Goal: Find specific page/section: Find specific page/section

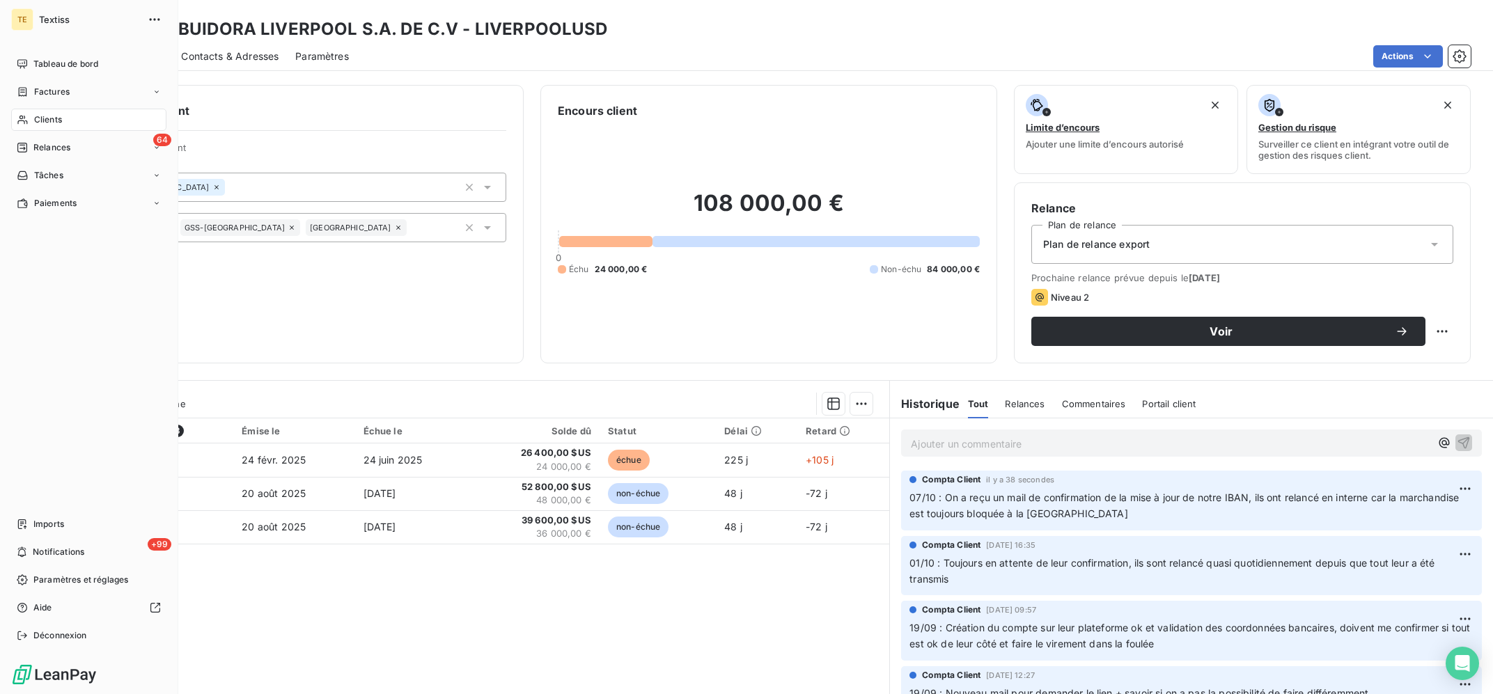
click at [46, 116] on span "Clients" at bounding box center [48, 119] width 28 height 13
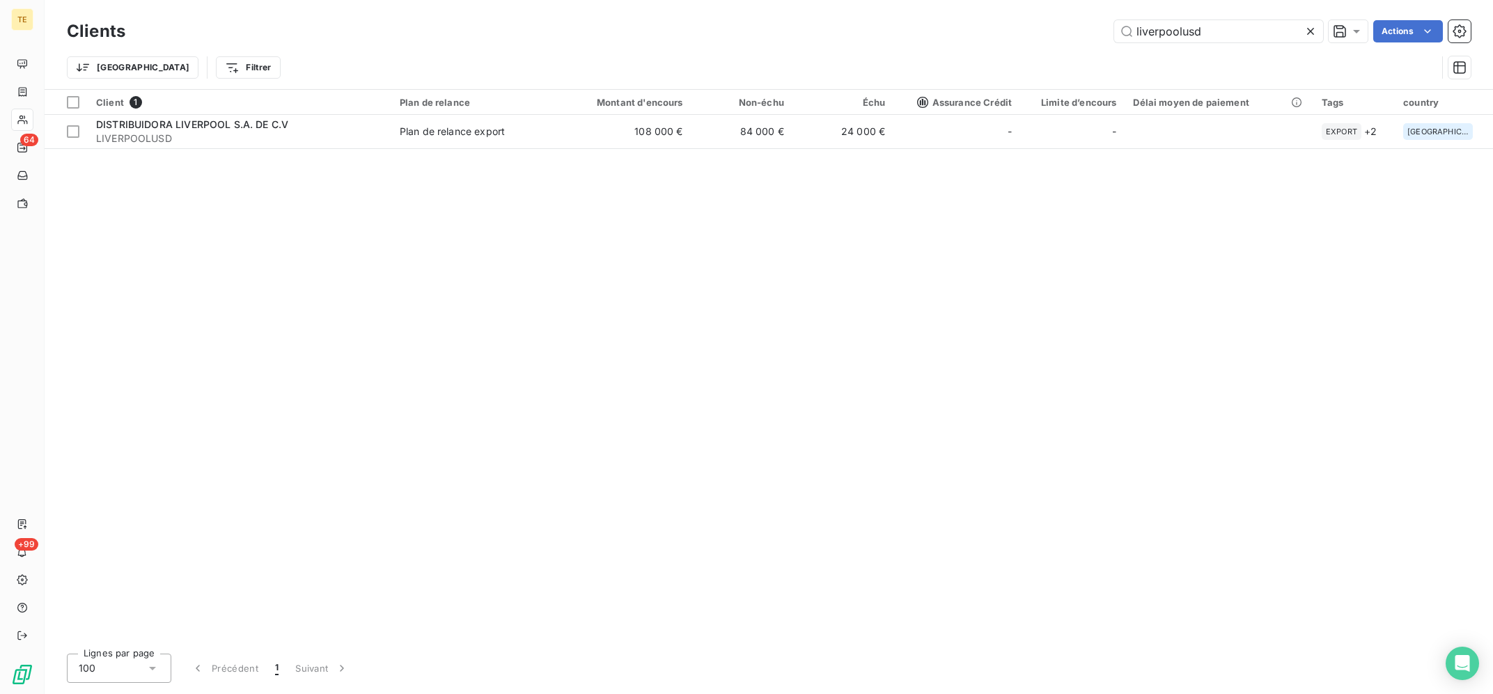
drag, startPoint x: 1225, startPoint y: 36, endPoint x: 994, endPoint y: 6, distance: 233.1
click at [1114, 20] on input "liverpoolusd" at bounding box center [1218, 31] width 209 height 22
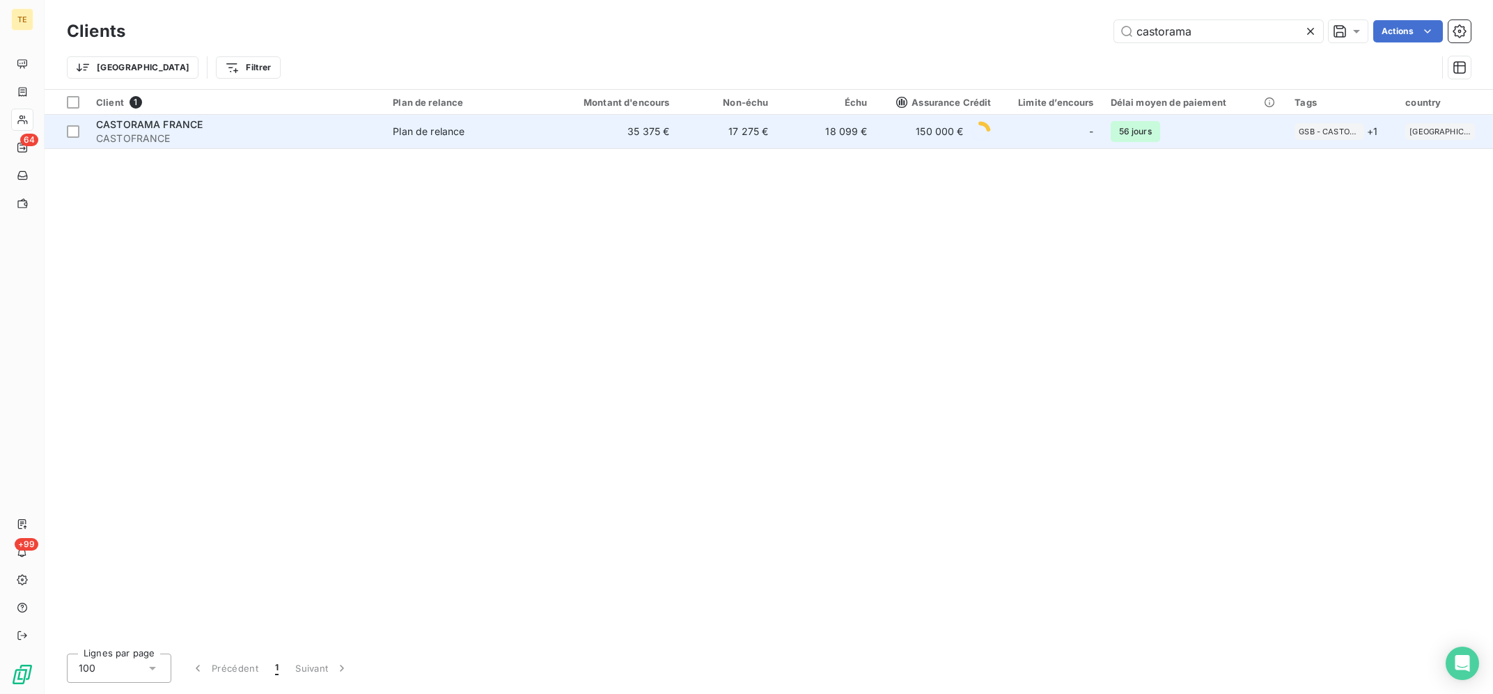
type input "castorama"
click at [473, 135] on span "Plan de relance" at bounding box center [465, 132] width 144 height 14
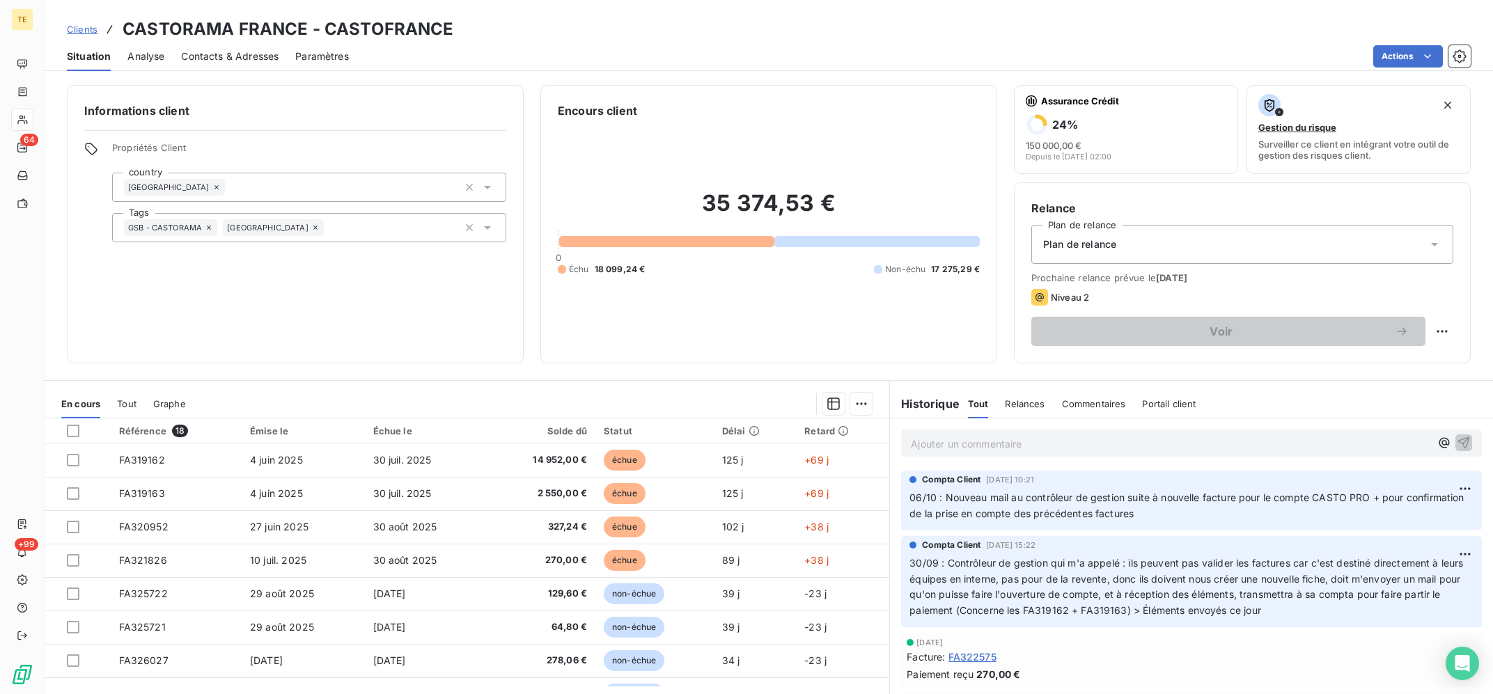
click at [1082, 443] on p "Ajouter un commentaire ﻿" at bounding box center [1170, 443] width 519 height 17
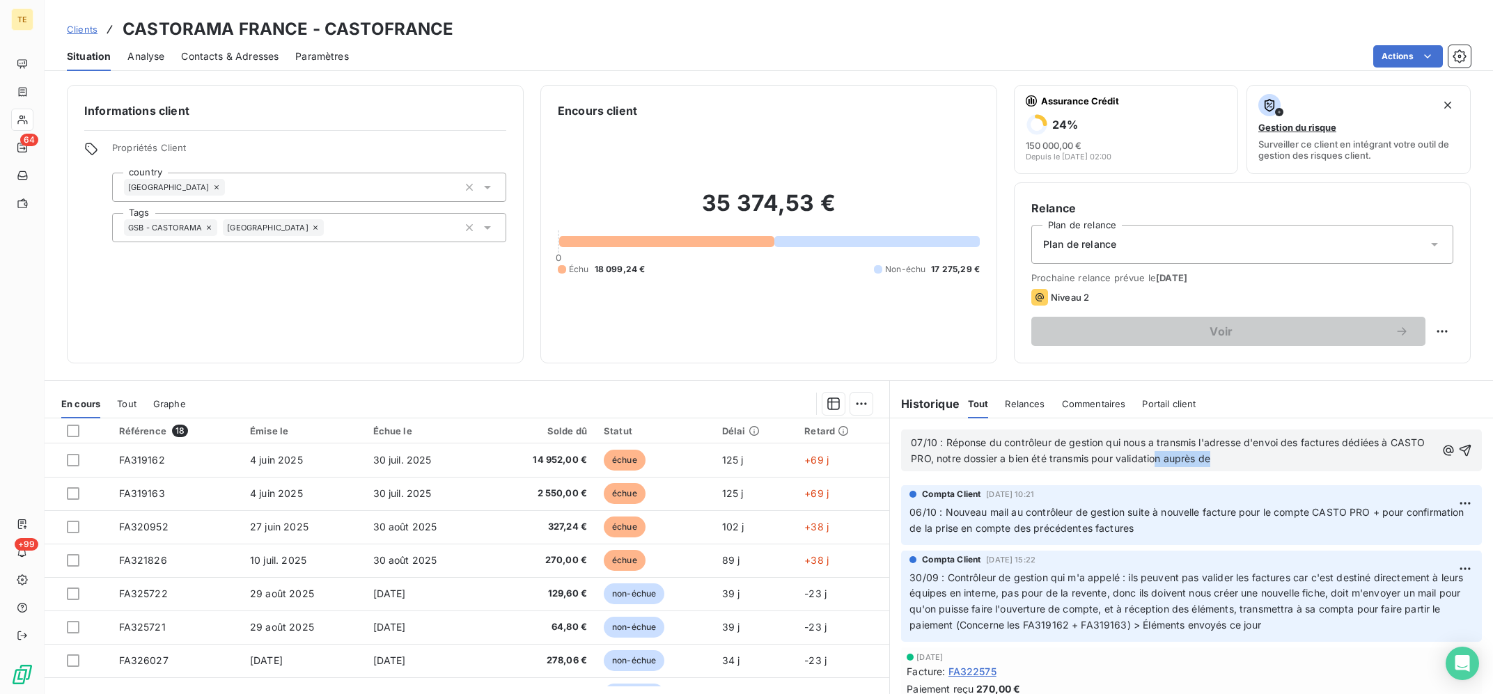
drag, startPoint x: 1261, startPoint y: 468, endPoint x: 1158, endPoint y: 468, distance: 103.7
click at [1158, 468] on div "07/10 : Réponse du contrôleur de gestion qui nous a transmis l'adresse d'envoi …" at bounding box center [1191, 451] width 581 height 42
click at [1199, 469] on div "07/10 : Réponse du contrôleur de gestion qui nous a transmis l'adresse d'envoi …" at bounding box center [1191, 451] width 581 height 42
drag, startPoint x: 1213, startPoint y: 466, endPoint x: 1161, endPoint y: 462, distance: 51.6
click at [1161, 462] on p "07/10 : Réponse du contrôleur de gestion qui nous a transmis l'adresse d'envoi …" at bounding box center [1173, 451] width 525 height 32
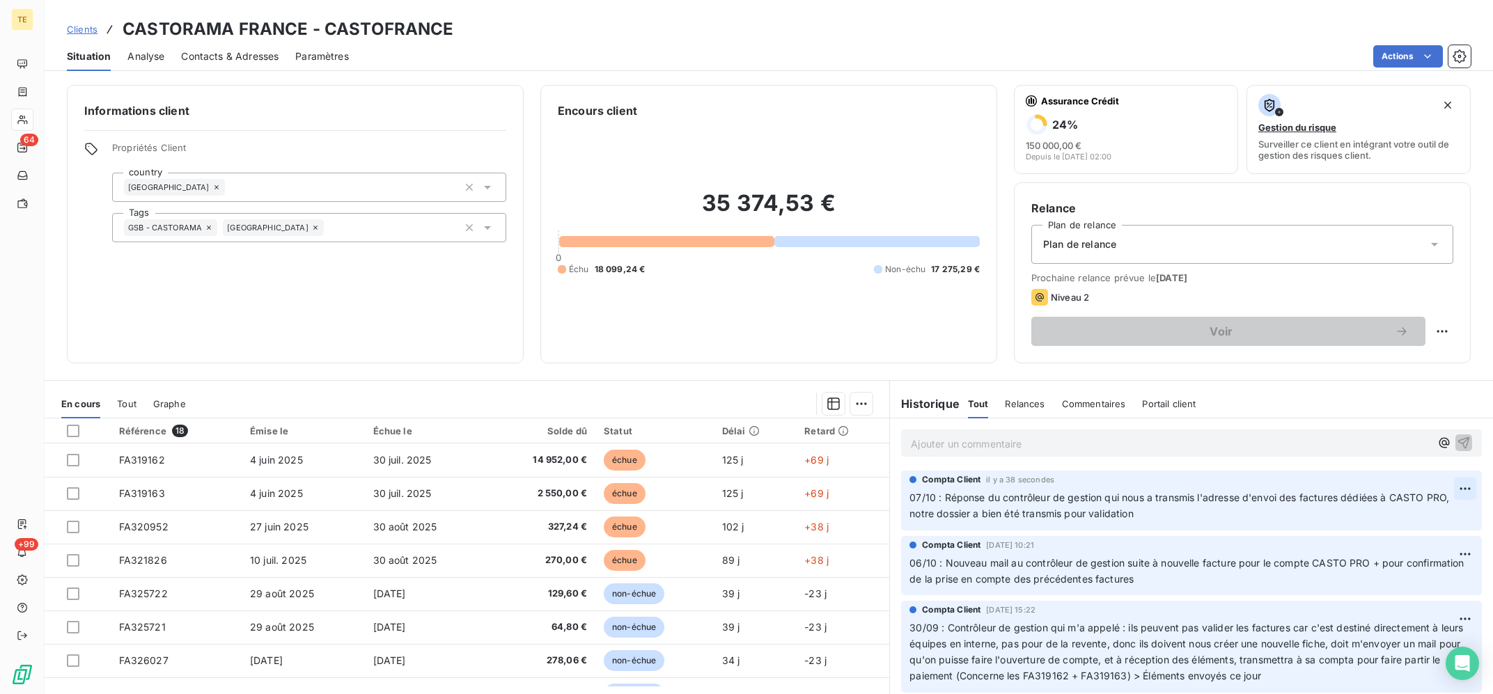
click at [1470, 492] on html "TE 64 +99 Clients CASTORAMA [GEOGRAPHIC_DATA] - CASTOFRANCE Situation Analyse C…" at bounding box center [746, 347] width 1493 height 694
click at [1428, 517] on div "Editer" at bounding box center [1431, 521] width 78 height 22
click at [968, 508] on p "07/10 : Réponse du contrôleur de gestion qui nous a transmis l'adresse d'envoi …" at bounding box center [1182, 506] width 547 height 32
click at [970, 508] on p "07/10 : Réponse du contrôleur de gestion qui nous a transmis l'adresse d'envoi …" at bounding box center [1182, 506] width 547 height 32
click at [971, 515] on span "07/10 : Réponse du contrôleur de gestion qui nous a transmis l'adresse d'envoi …" at bounding box center [1180, 505] width 542 height 28
